Goal: Transaction & Acquisition: Book appointment/travel/reservation

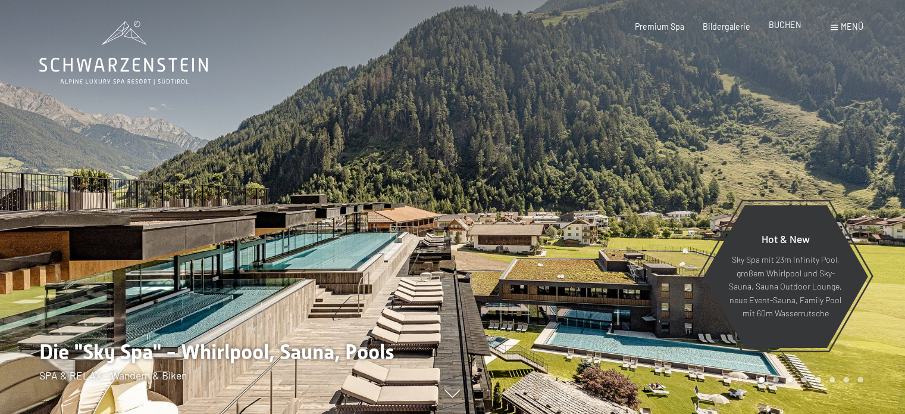
click at [792, 26] on span "BUCHEN" at bounding box center [785, 25] width 33 height 10
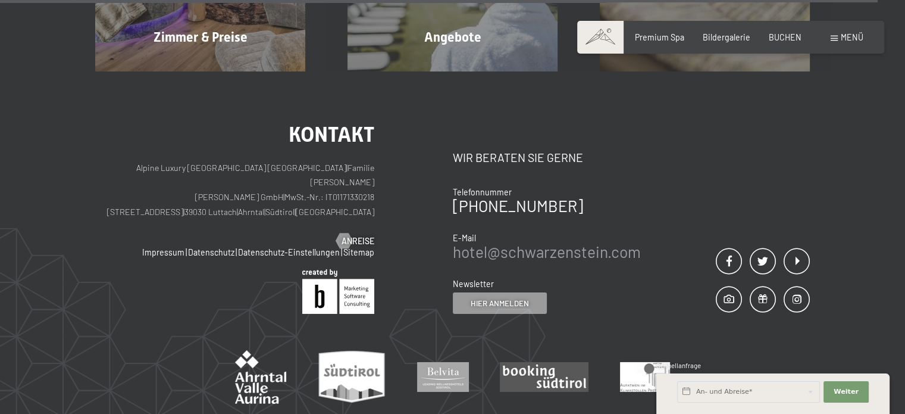
scroll to position [3779, 0]
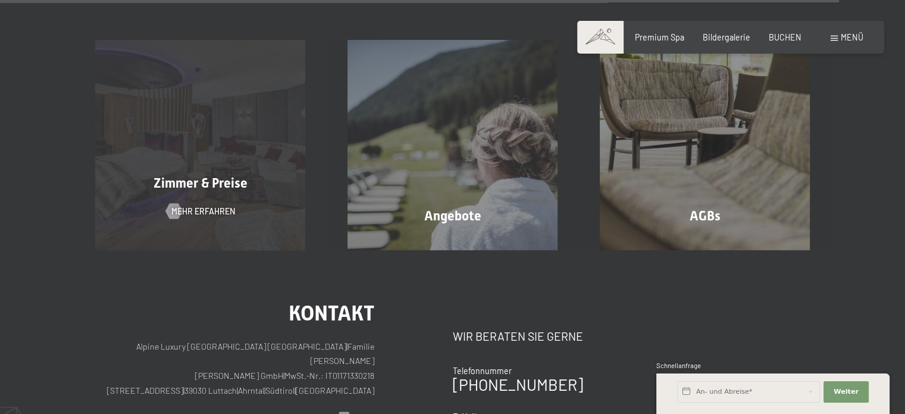
click at [248, 80] on div "Zimmer & Preise Mehr erfahren" at bounding box center [200, 145] width 252 height 210
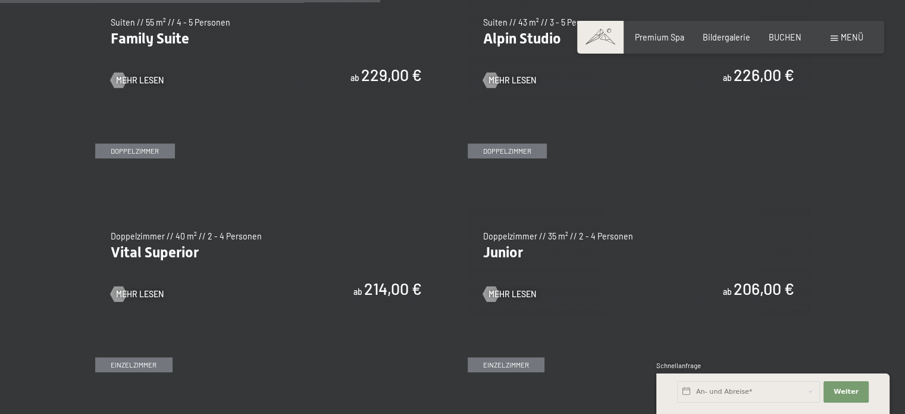
scroll to position [1369, 0]
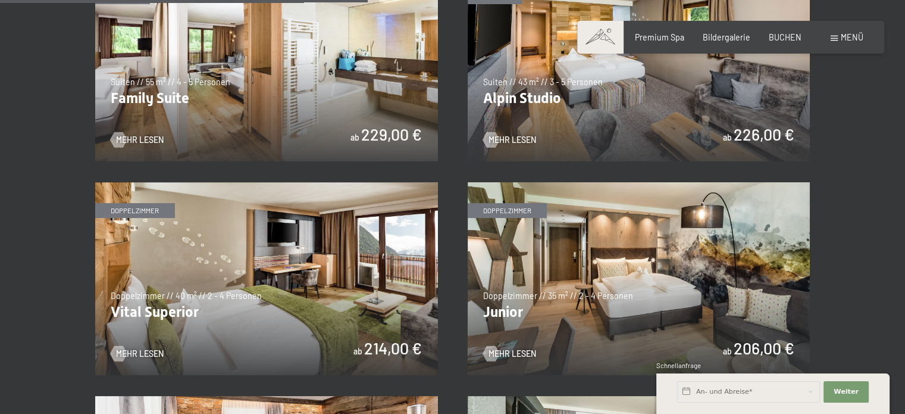
click at [630, 104] on img at bounding box center [639, 64] width 343 height 193
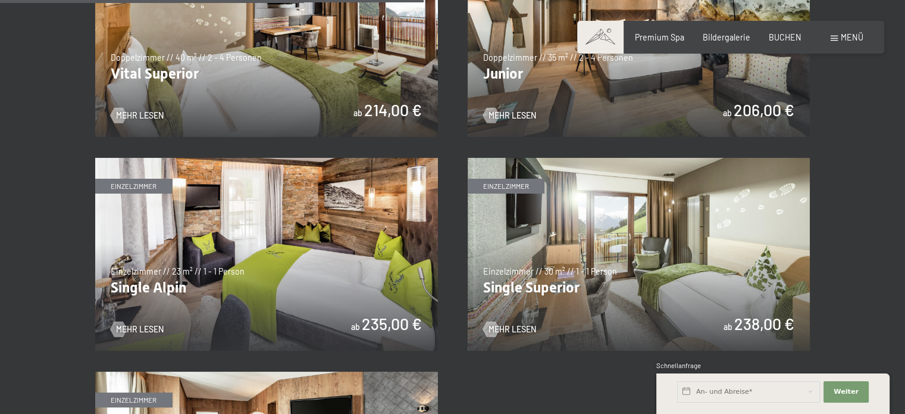
scroll to position [1548, 0]
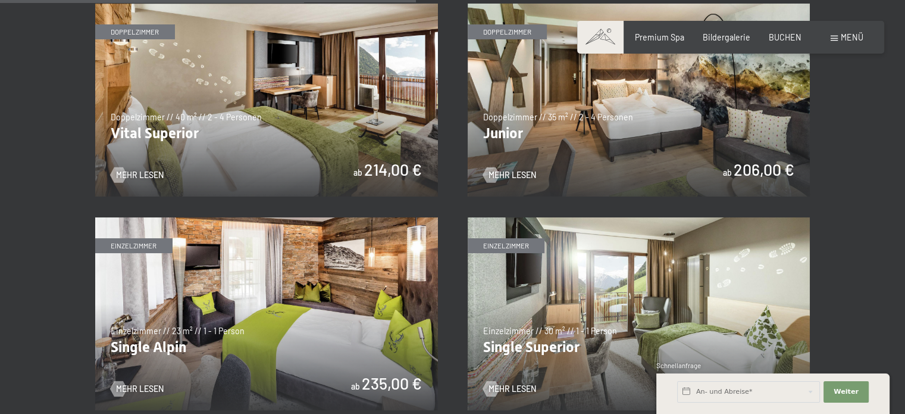
click at [698, 109] on img at bounding box center [639, 100] width 343 height 193
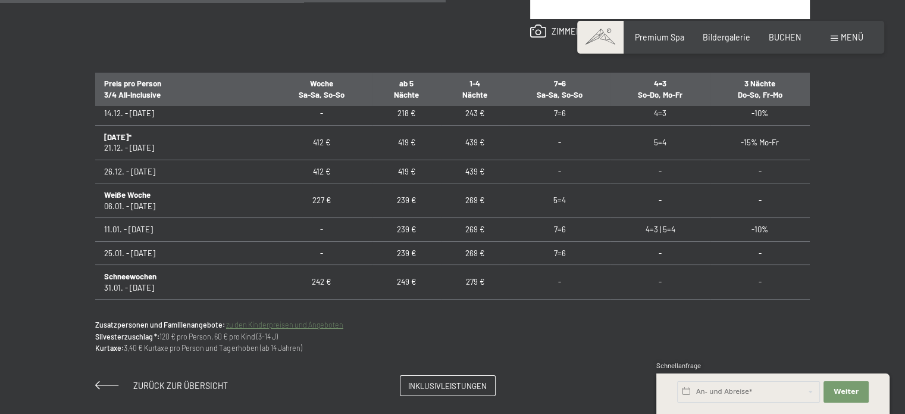
scroll to position [179, 0]
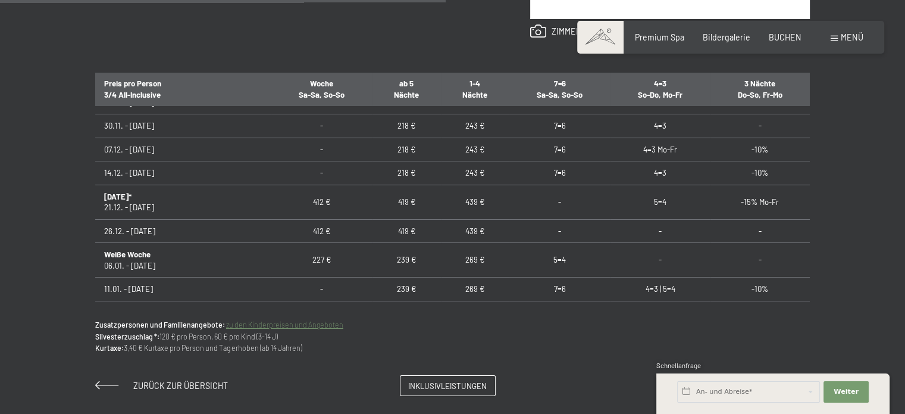
drag, startPoint x: 167, startPoint y: 224, endPoint x: 512, endPoint y: 227, distance: 345.3
click at [512, 227] on tr "26.12. - [DATE] 412 € 419 € 439 € - - -" at bounding box center [452, 230] width 715 height 23
drag, startPoint x: 217, startPoint y: 200, endPoint x: 791, endPoint y: 198, distance: 574.5
click at [791, 198] on tr "[DATE]* 21.12. - [DATE] 412 € 419 € 439 € - 5=4 -15% Mo-Fr" at bounding box center [452, 202] width 715 height 35
